Goal: Check status: Check status

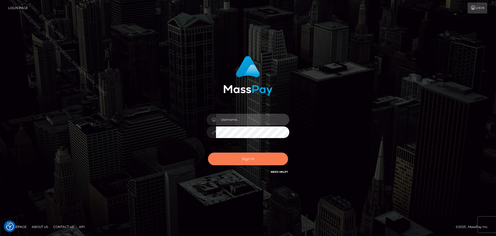
type input "[PERSON_NAME].B2Spin"
click at [248, 159] on button "Sign in" at bounding box center [248, 158] width 80 height 13
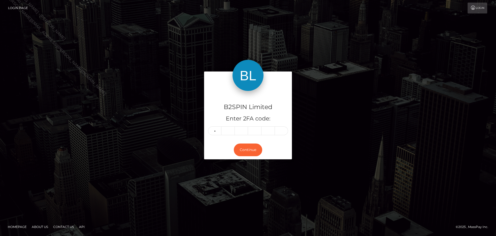
type input "2"
type input "6"
type input "8"
type input "5"
type input "2"
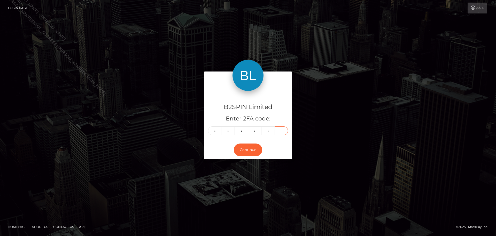
type input "0"
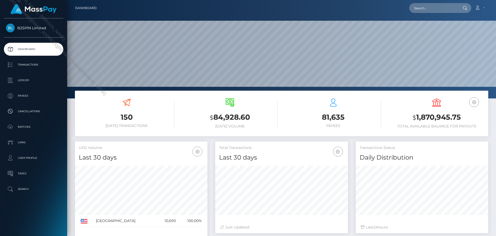
scroll to position [92, 133]
click at [29, 66] on p "Transactions" at bounding box center [33, 65] width 55 height 8
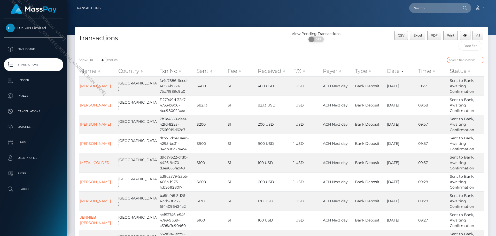
click at [468, 60] on input "search" at bounding box center [465, 60] width 37 height 6
paste input "3461420"
type input "3461420"
click at [435, 9] on input "text" at bounding box center [434, 8] width 49 height 10
paste input "3461420"
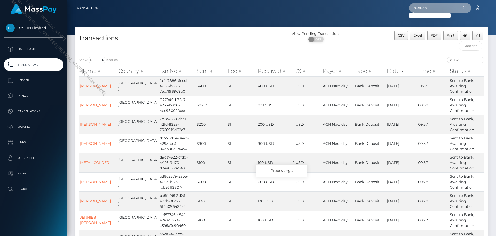
type input "3461420"
click at [481, 60] on input "3461420" at bounding box center [465, 60] width 37 height 6
click at [447, 10] on input "3461420" at bounding box center [434, 8] width 49 height 10
paste input "3461420"
drag, startPoint x: 453, startPoint y: 6, endPoint x: 358, endPoint y: 7, distance: 94.9
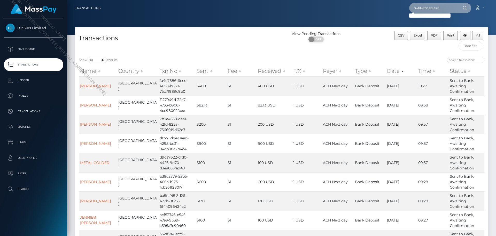
click at [358, 7] on div "34614203461420 Loading... Loading... Account Edit Profile Logout" at bounding box center [297, 8] width 384 height 11
paste input "text"
drag, startPoint x: 435, startPoint y: 7, endPoint x: 344, endPoint y: 7, distance: 91.3
click at [344, 7] on div "3461420 Loading... Loading... Account Edit Profile Logout" at bounding box center [297, 8] width 384 height 11
drag, startPoint x: 428, startPoint y: 7, endPoint x: 359, endPoint y: 8, distance: 69.6
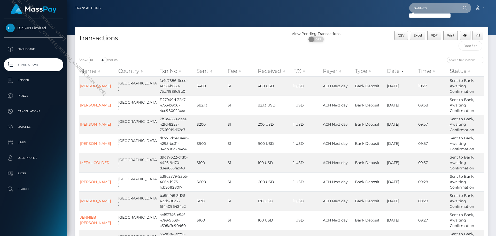
click at [359, 8] on div "3461420 Loading... Loading... Account Edit Profile Logout" at bounding box center [297, 8] width 384 height 11
paste input "156137604641"
type input "156137604641"
drag, startPoint x: 346, startPoint y: 9, endPoint x: 326, endPoint y: 9, distance: 19.7
click at [326, 9] on div "156137604641 Loading... Loading... Account Edit Profile Logout" at bounding box center [297, 8] width 384 height 11
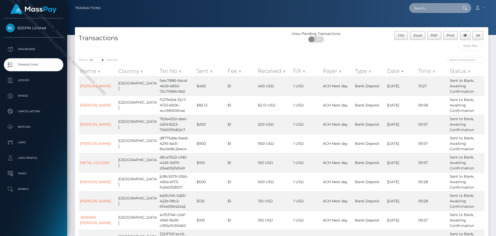
click at [429, 7] on input "text" at bounding box center [434, 8] width 49 height 10
paste input "DEVANTE LEE"
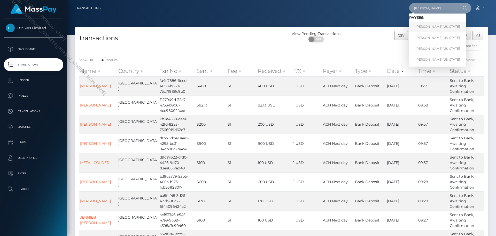
type input "DEVANTE LEE"
click at [431, 28] on link "DEVANTE LEE WASHINGTON" at bounding box center [438, 27] width 57 height 10
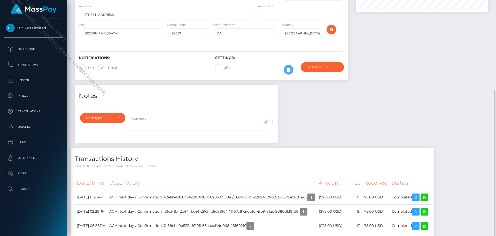
scroll to position [129, 0]
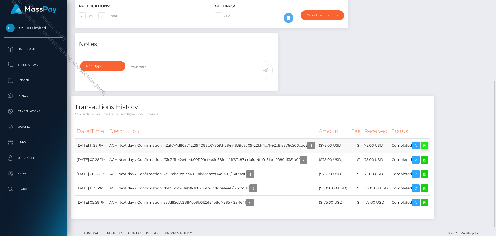
click at [428, 146] on icon at bounding box center [425, 145] width 6 height 6
click at [428, 159] on icon at bounding box center [425, 159] width 6 height 6
